Goal: Task Accomplishment & Management: Use online tool/utility

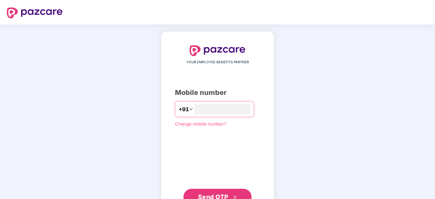
type input "**********"
click at [223, 189] on button "Send OTP" at bounding box center [217, 196] width 68 height 16
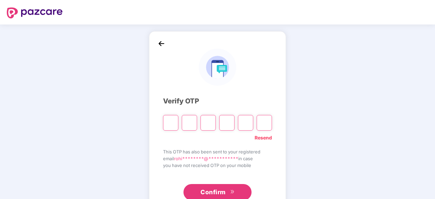
type input "*"
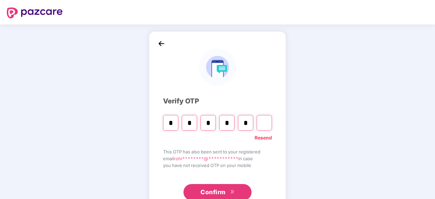
type input "*"
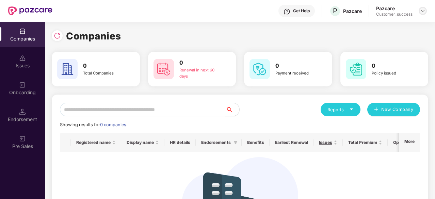
click at [422, 12] on img at bounding box center [422, 10] width 5 height 5
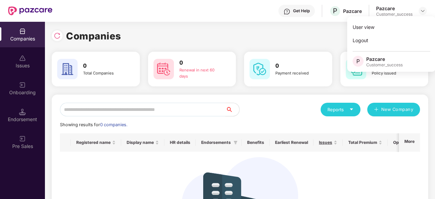
click at [207, 28] on div "Companies 0 Total Companies 0 Renewal in next 60 days 0 Payment received 0 Poli…" at bounding box center [240, 148] width 376 height 253
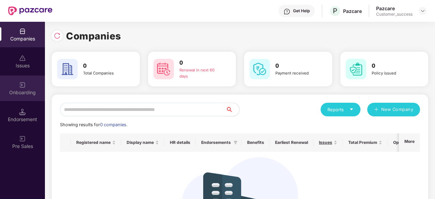
click at [15, 94] on div "Onboarding" at bounding box center [22, 92] width 45 height 7
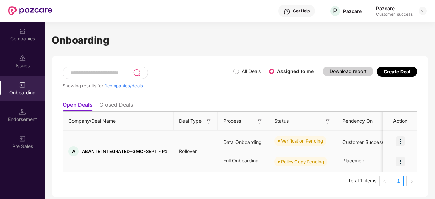
click at [402, 143] on img at bounding box center [400, 141] width 10 height 10
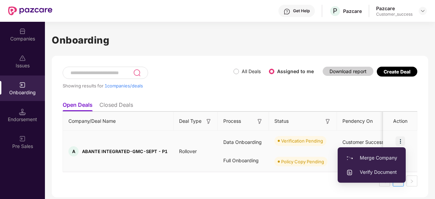
click at [386, 173] on span "Verify Document" at bounding box center [371, 171] width 51 height 7
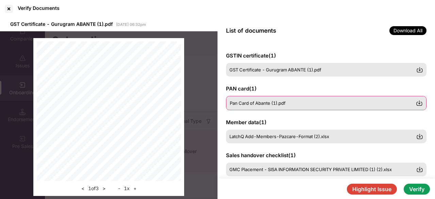
click at [294, 103] on div "Pan Card of Abante (1).pdf" at bounding box center [323, 102] width 186 height 5
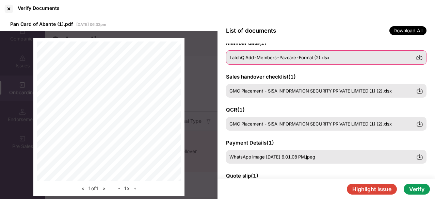
scroll to position [78, 0]
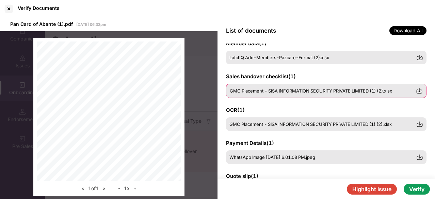
click at [324, 91] on span "GMC Placement - SISA INFORMATION SECURITY PRIVATE LIMITED (1) (2).xlsx" at bounding box center [311, 90] width 162 height 5
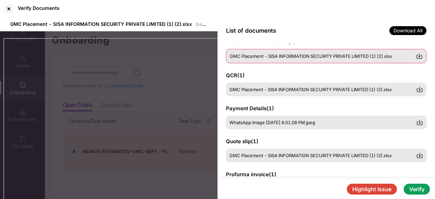
scroll to position [122, 0]
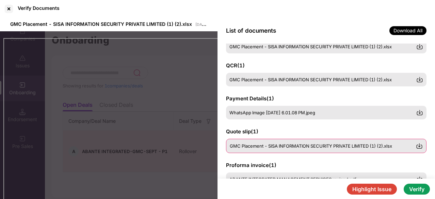
click at [311, 150] on div "GMC Placement - SISA INFORMATION SECURITY PRIVATE LIMITED (1) (2).xlsx" at bounding box center [326, 146] width 200 height 14
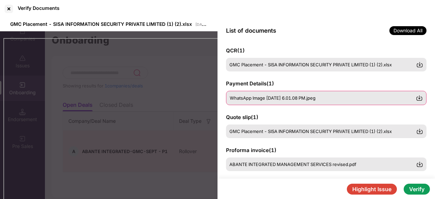
scroll to position [137, 0]
click at [266, 95] on span "WhatsApp Image [DATE] 6.01.08 PM.jpeg" at bounding box center [273, 97] width 86 height 5
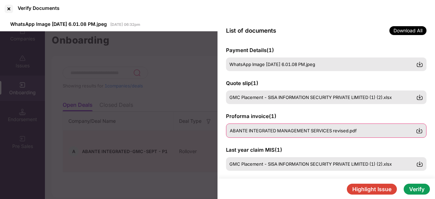
scroll to position [173, 0]
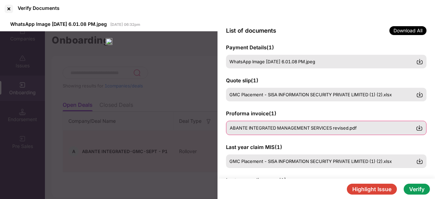
click at [287, 129] on span "ABANTE INTEGRATED MANAGEMENT SERVICES revised.pdf" at bounding box center [293, 127] width 127 height 5
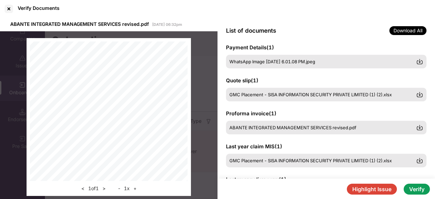
scroll to position [30, 0]
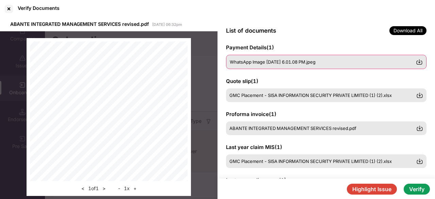
click at [264, 64] on div "WhatsApp Image [DATE] 6.01.08 PM.jpeg" at bounding box center [326, 62] width 200 height 14
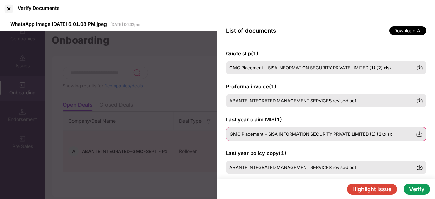
scroll to position [207, 0]
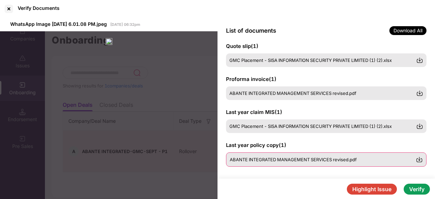
click at [290, 166] on div "ABANTE INTEGRATED MANAGEMENT SERVICES revised.pdf" at bounding box center [326, 159] width 200 height 14
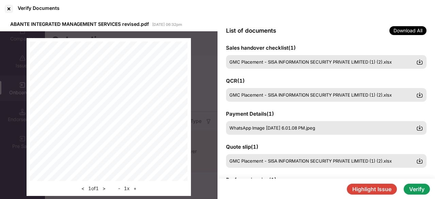
scroll to position [107, 0]
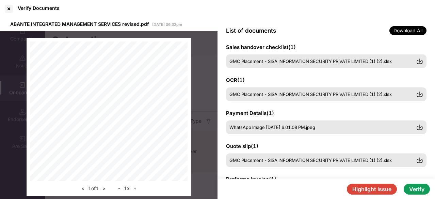
click at [257, 89] on div "GMC Placement - SISA INFORMATION SECURITY PRIVATE LIMITED (1) (2).xlsx" at bounding box center [326, 94] width 200 height 14
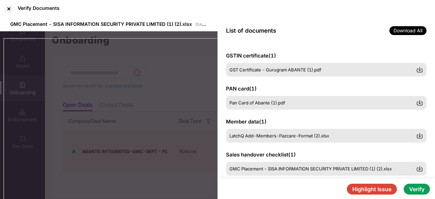
scroll to position [0, 0]
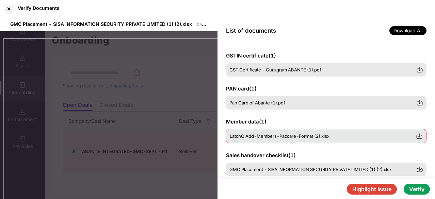
click at [282, 139] on div "LatchQ Add-Members-Pazcare-Format (2).xlsx" at bounding box center [326, 136] width 200 height 14
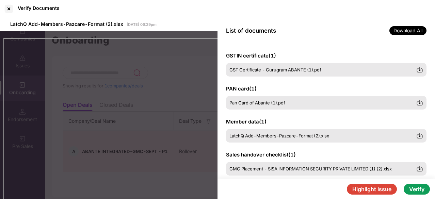
click at [377, 189] on button "Highlight Issue" at bounding box center [372, 189] width 50 height 11
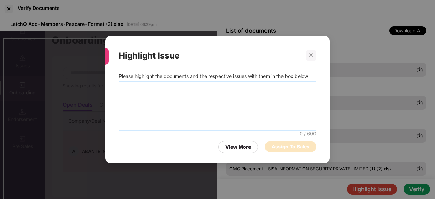
click at [190, 91] on textarea at bounding box center [217, 106] width 197 height 48
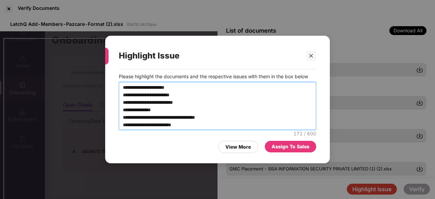
type textarea "**********"
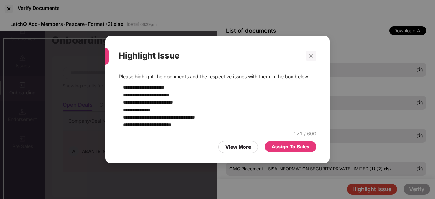
click at [293, 147] on div "Assign To Sales" at bounding box center [290, 146] width 38 height 7
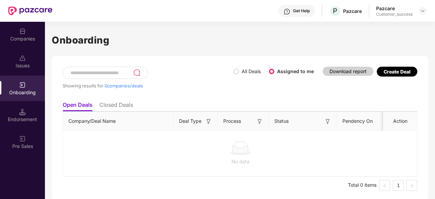
click at [121, 104] on li "Closed Deals" at bounding box center [116, 106] width 34 height 10
click at [73, 105] on li "Open Deals" at bounding box center [77, 106] width 29 height 10
click at [33, 38] on div "Companies" at bounding box center [22, 38] width 45 height 7
